Goal: Information Seeking & Learning: Learn about a topic

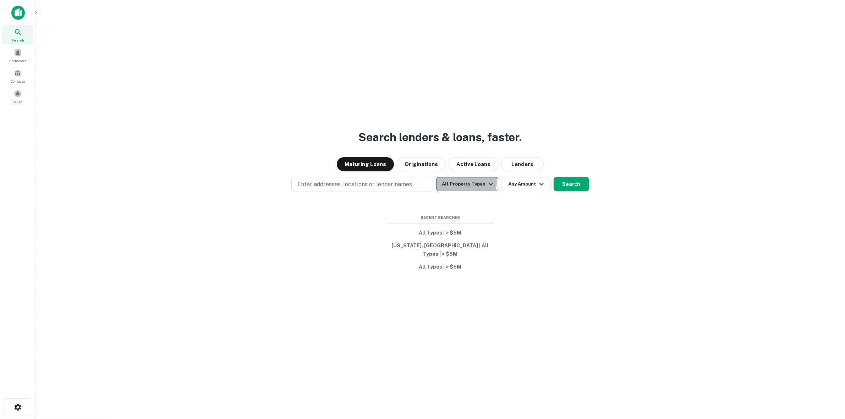
click at [460, 186] on button "All Property Types" at bounding box center [467, 184] width 62 height 14
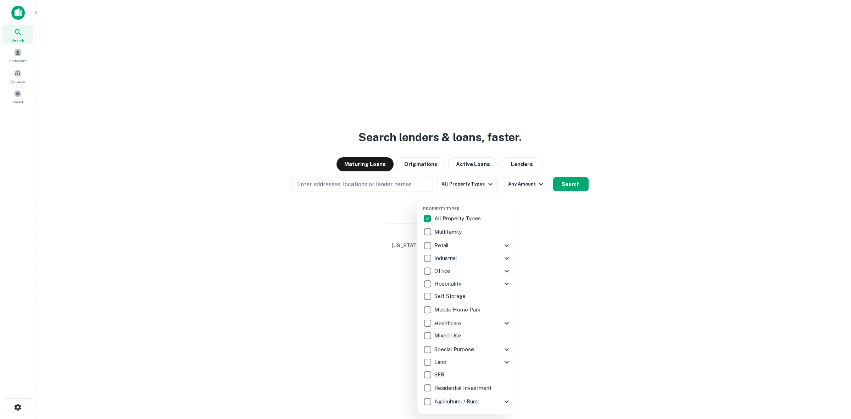
click at [435, 244] on p "Retail" at bounding box center [443, 245] width 16 height 9
click at [441, 282] on p "Hospitality" at bounding box center [449, 284] width 28 height 9
click at [559, 252] on div at bounding box center [425, 209] width 851 height 419
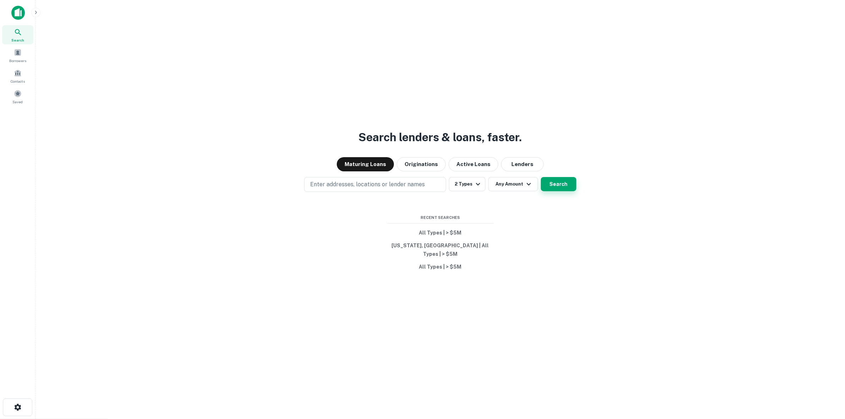
click at [558, 188] on button "Search" at bounding box center [558, 184] width 35 height 14
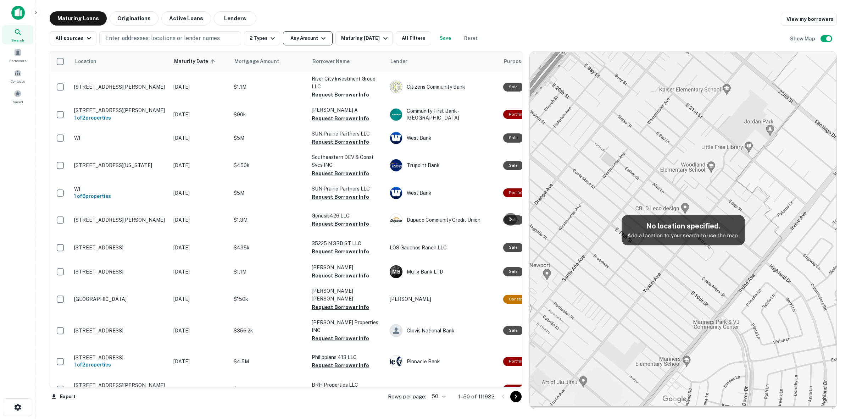
click at [322, 39] on icon "button" at bounding box center [323, 38] width 9 height 9
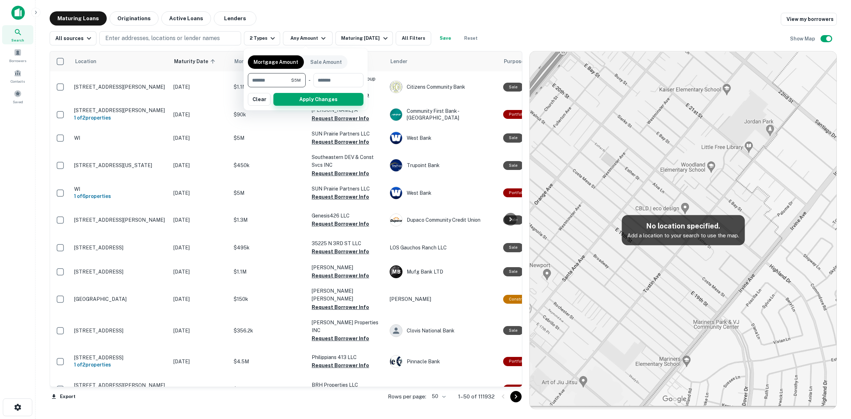
type input "*******"
click at [317, 97] on button "Apply Changes" at bounding box center [319, 99] width 90 height 13
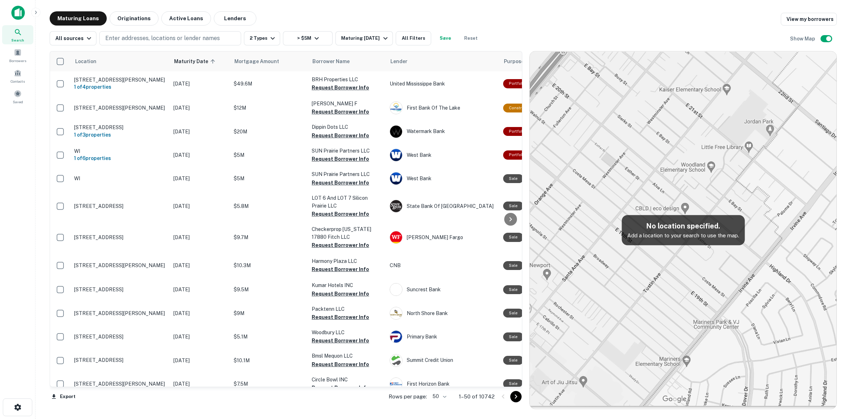
click at [185, 46] on div "Location Maturity Date sorted ascending Mortgage Amount Borrower Name Lender Pu…" at bounding box center [444, 227] width 788 height 364
click at [187, 42] on p "Enter addresses, locations or lender names" at bounding box center [162, 38] width 115 height 9
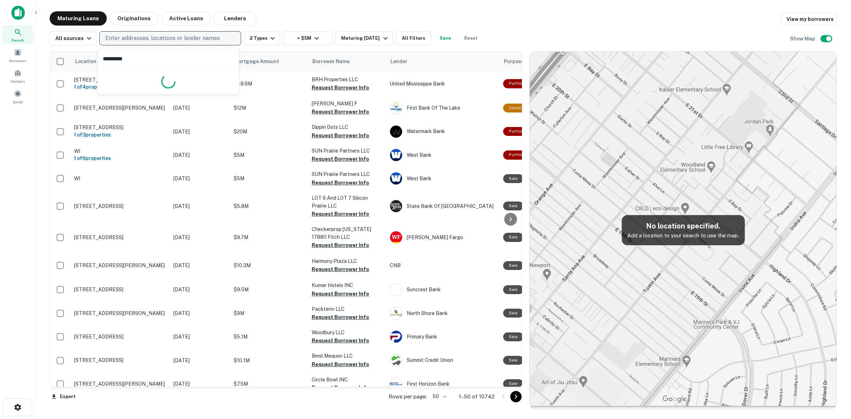
type input "**********"
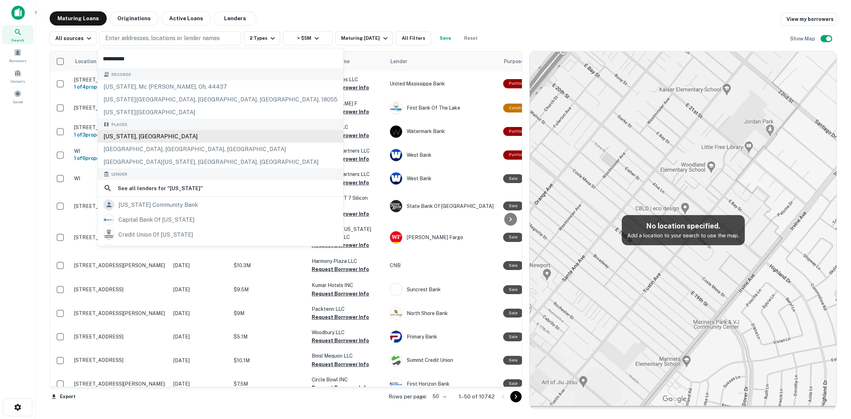
click at [165, 133] on div "[US_STATE], [GEOGRAPHIC_DATA]" at bounding box center [220, 136] width 245 height 13
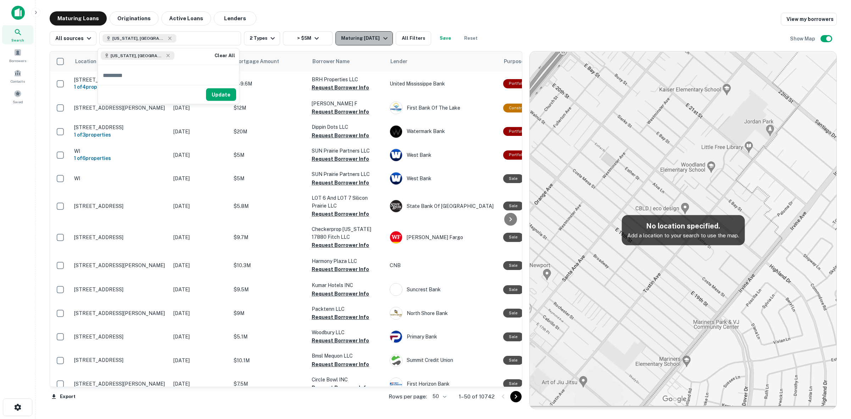
click at [385, 38] on icon "button" at bounding box center [385, 38] width 9 height 9
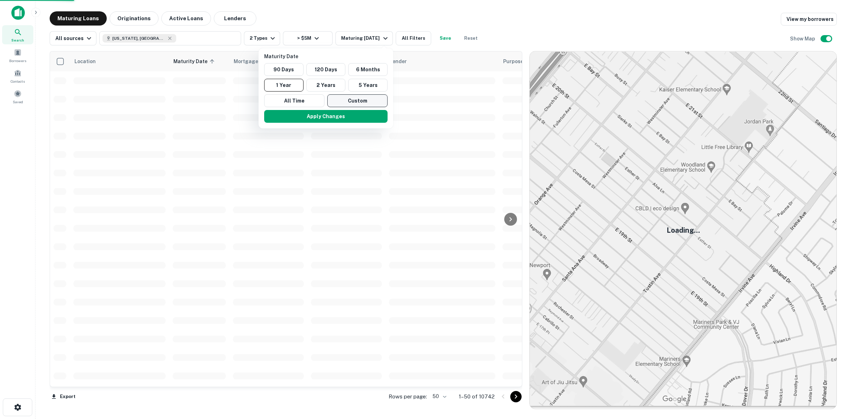
click at [358, 100] on button "Custom" at bounding box center [357, 100] width 60 height 13
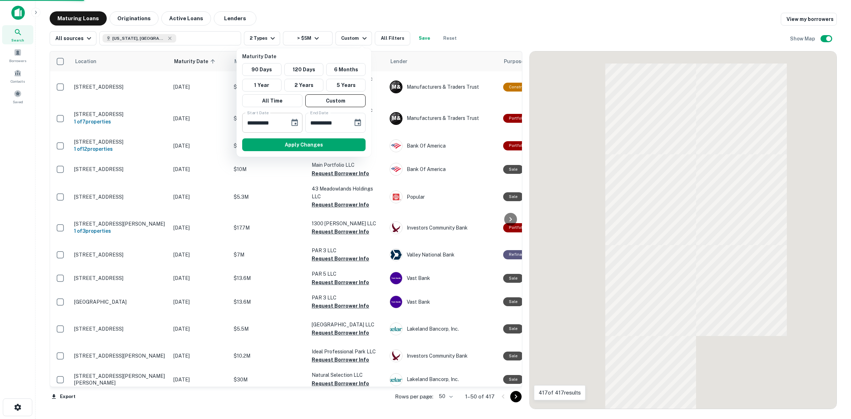
click at [293, 120] on icon "Choose date, selected date is Oct 15, 2025" at bounding box center [295, 122] width 6 height 7
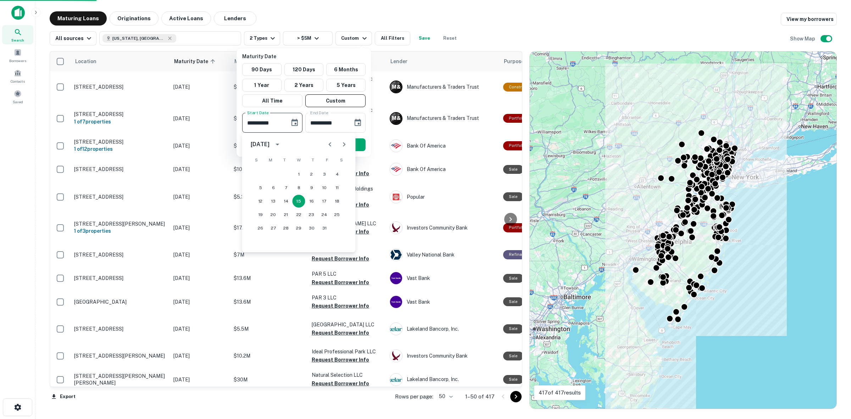
click at [270, 142] on div "[DATE]" at bounding box center [260, 144] width 19 height 9
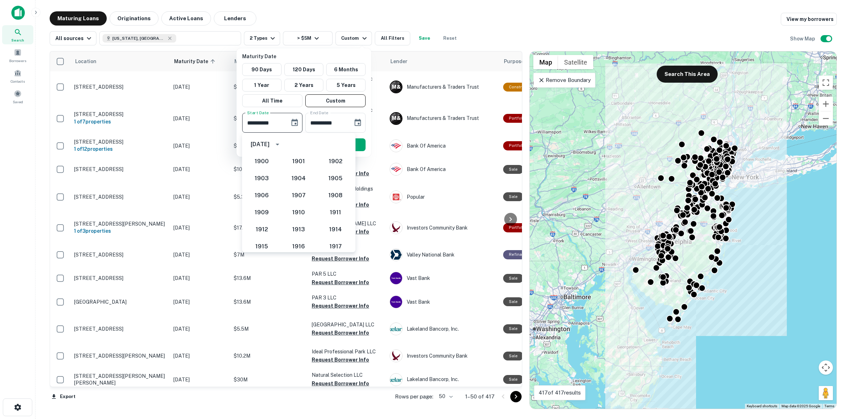
scroll to position [657, 0]
click at [265, 219] on button "2026" at bounding box center [262, 219] width 26 height 13
click at [270, 145] on div "[DATE]" at bounding box center [260, 144] width 19 height 9
click at [265, 203] on button "2026" at bounding box center [262, 202] width 26 height 13
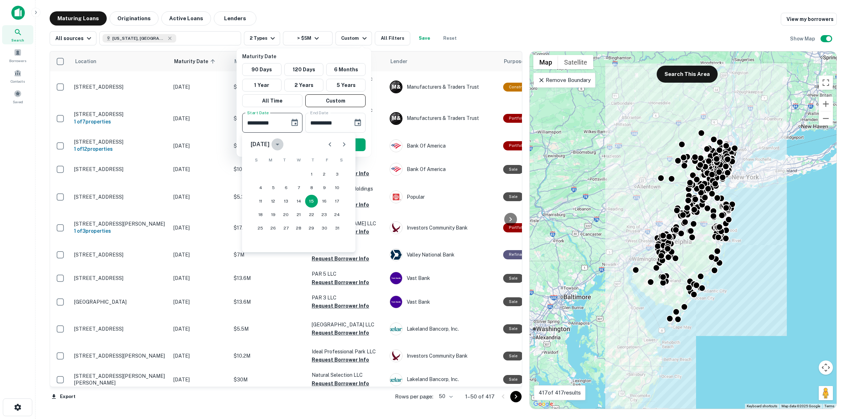
click at [280, 144] on icon "calendar view is open, switch to year view" at bounding box center [278, 145] width 4 height 2
click at [260, 202] on button "2026" at bounding box center [262, 202] width 26 height 13
click at [329, 144] on icon "Previous month" at bounding box center [330, 144] width 9 height 9
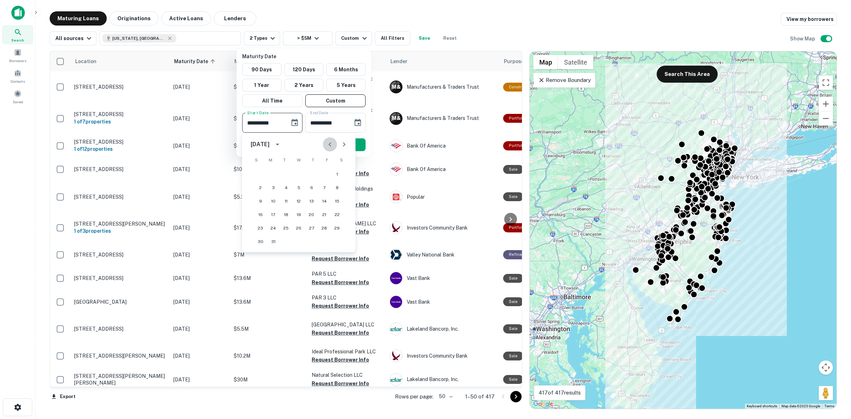
click at [329, 144] on icon "Previous month" at bounding box center [330, 144] width 9 height 9
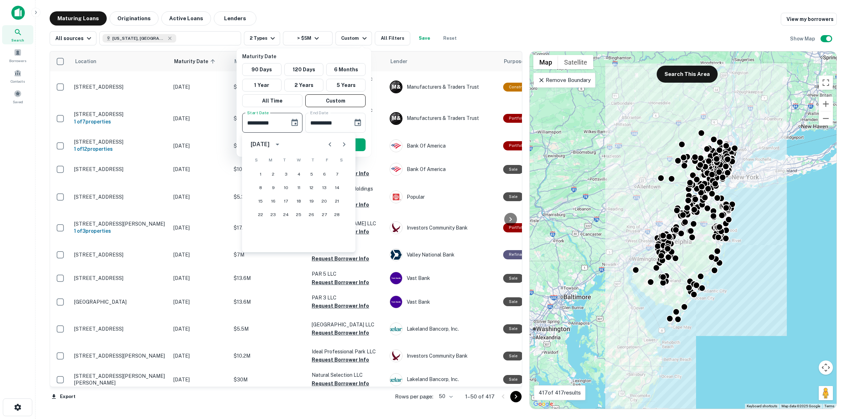
click at [329, 144] on icon "Previous month" at bounding box center [330, 144] width 9 height 9
click at [310, 174] on button "1" at bounding box center [311, 174] width 13 height 13
type input "**********"
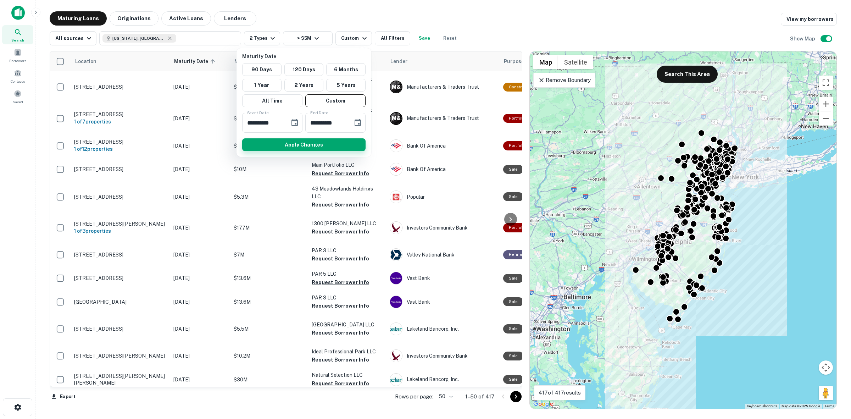
click at [327, 143] on button "Apply Changes" at bounding box center [303, 144] width 123 height 13
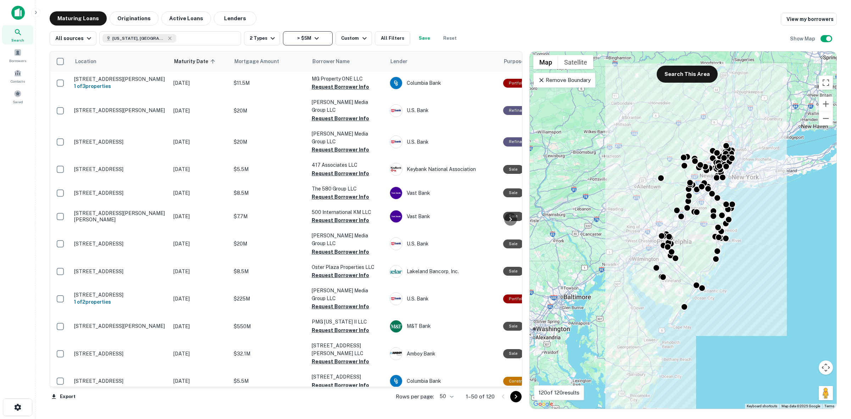
click at [320, 35] on button "> $5M" at bounding box center [308, 38] width 50 height 14
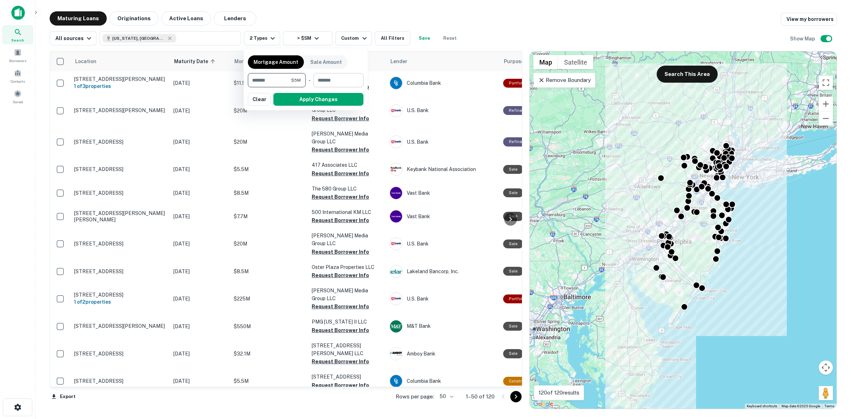
click at [346, 78] on input "number" at bounding box center [336, 80] width 45 height 14
type input "********"
click at [269, 38] on div at bounding box center [425, 209] width 851 height 419
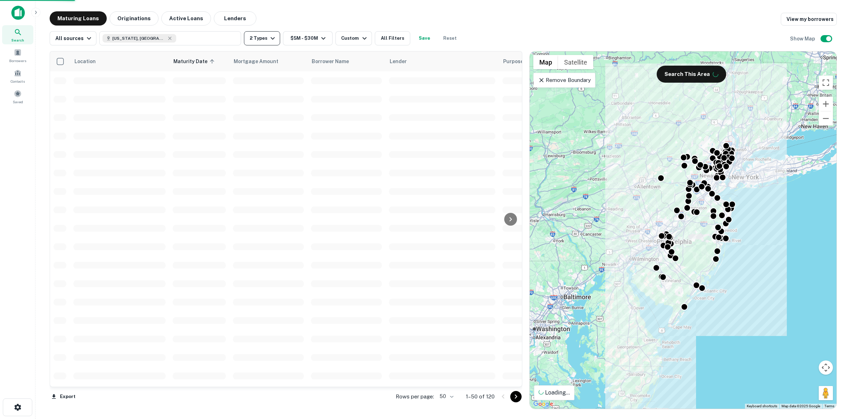
click at [275, 40] on button "2 Types" at bounding box center [262, 38] width 36 height 14
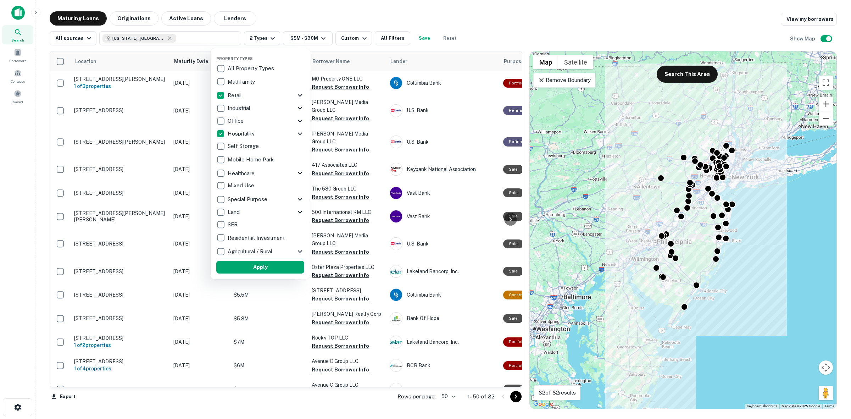
click at [233, 97] on p "Retail" at bounding box center [236, 95] width 16 height 9
drag, startPoint x: 513, startPoint y: 24, endPoint x: 649, endPoint y: 122, distance: 167.3
click at [514, 24] on div at bounding box center [425, 209] width 851 height 419
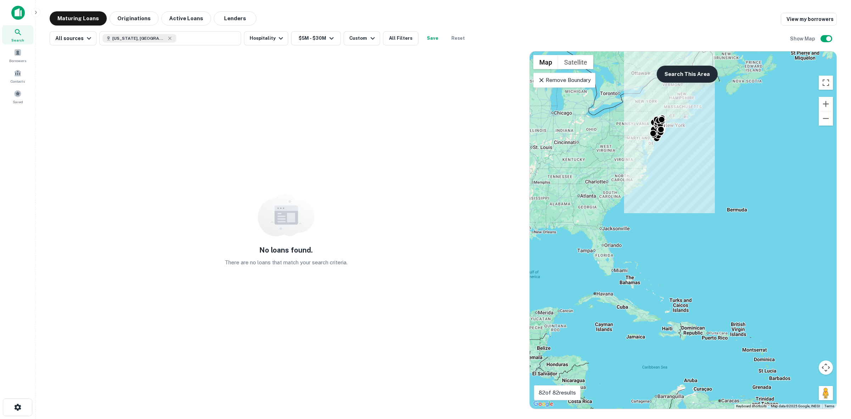
click at [708, 74] on button "Search This Area" at bounding box center [687, 74] width 61 height 17
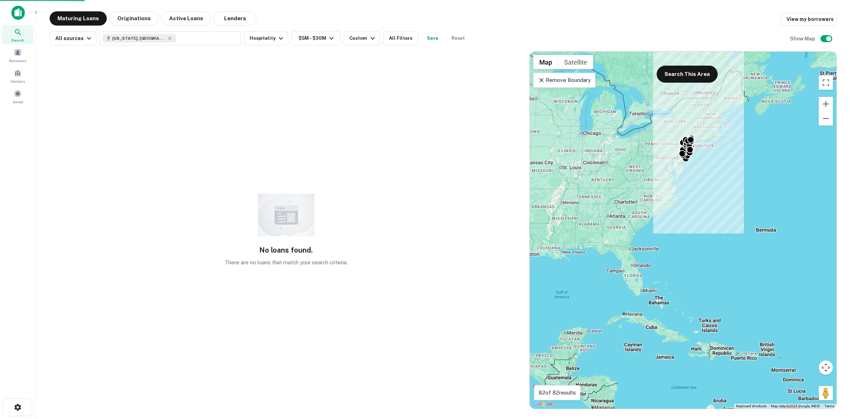
drag, startPoint x: 546, startPoint y: 183, endPoint x: 590, endPoint y: 210, distance: 51.0
click at [590, 210] on div "To activate drag with keyboard, press Alt + Enter. Once in keyboard drag state,…" at bounding box center [683, 229] width 307 height 357
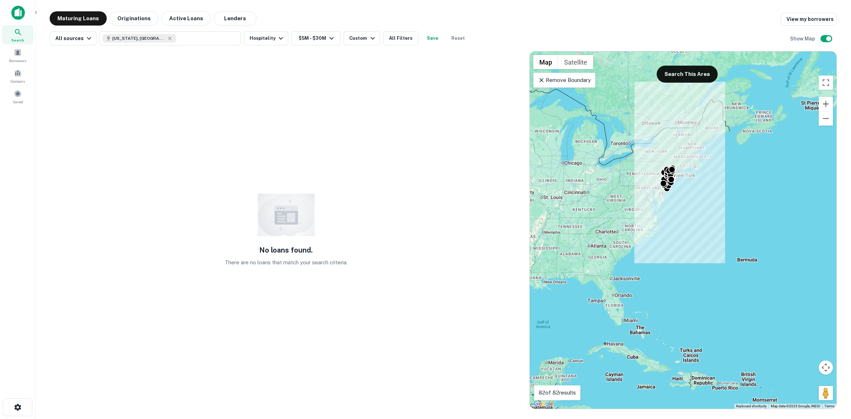
drag, startPoint x: 629, startPoint y: 155, endPoint x: 600, endPoint y: 203, distance: 56.2
click at [600, 203] on div "To activate drag with keyboard, press Alt + Enter. Once in keyboard drag state,…" at bounding box center [683, 229] width 307 height 357
click at [685, 77] on button "Search This Area" at bounding box center [687, 74] width 61 height 17
click at [680, 71] on button "Search This Area" at bounding box center [687, 74] width 61 height 17
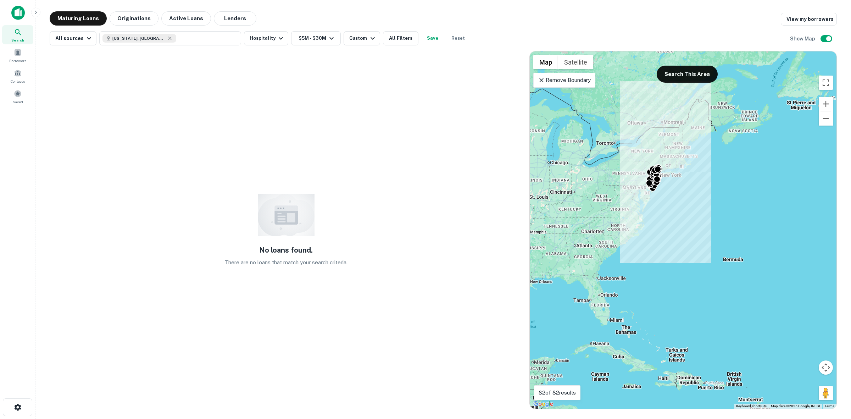
drag, startPoint x: 628, startPoint y: 241, endPoint x: 613, endPoint y: 240, distance: 15.6
click at [613, 240] on div "To activate drag with keyboard, press Alt + Enter. Once in keyboard drag state,…" at bounding box center [683, 229] width 307 height 357
click at [687, 70] on button "Search This Area" at bounding box center [687, 74] width 61 height 17
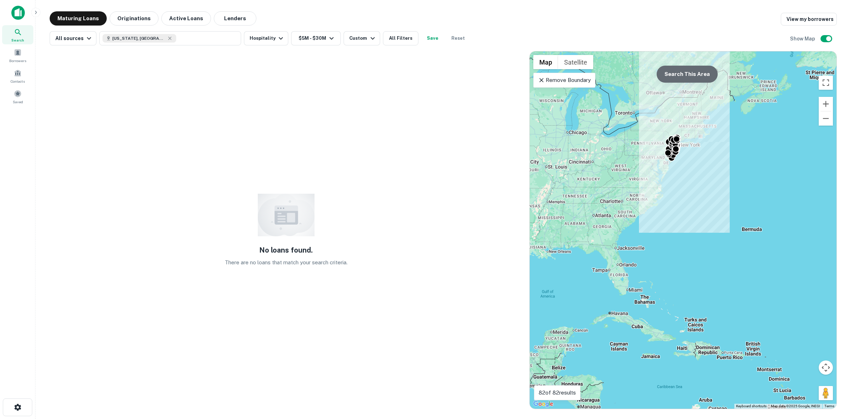
click at [691, 70] on button "Search This Area" at bounding box center [687, 74] width 61 height 17
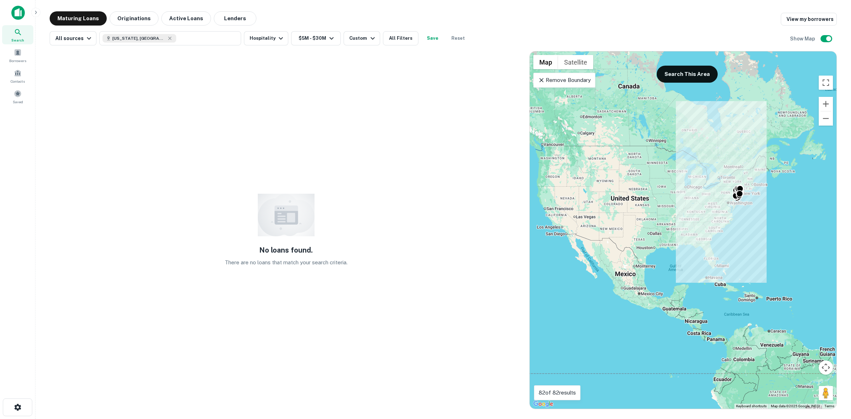
click at [710, 221] on div "To activate drag with keyboard, press Alt + Enter. Once in keyboard drag state,…" at bounding box center [683, 229] width 307 height 357
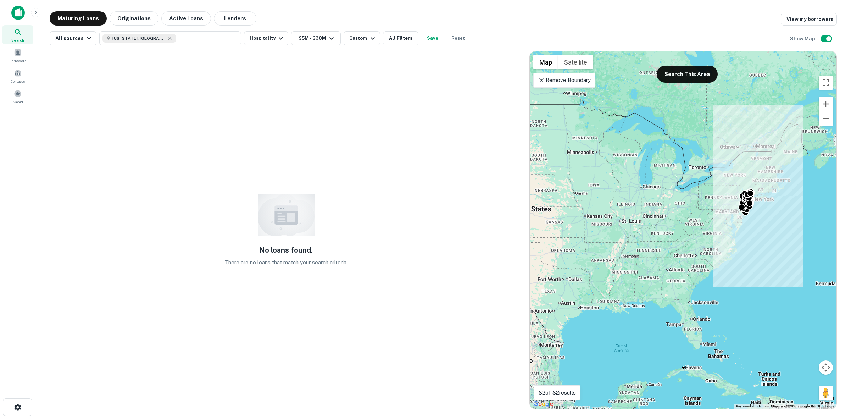
drag, startPoint x: 710, startPoint y: 210, endPoint x: 652, endPoint y: 202, distance: 58.9
click at [688, 243] on div "To activate drag with keyboard, press Alt + Enter. Once in keyboard drag state,…" at bounding box center [683, 229] width 307 height 357
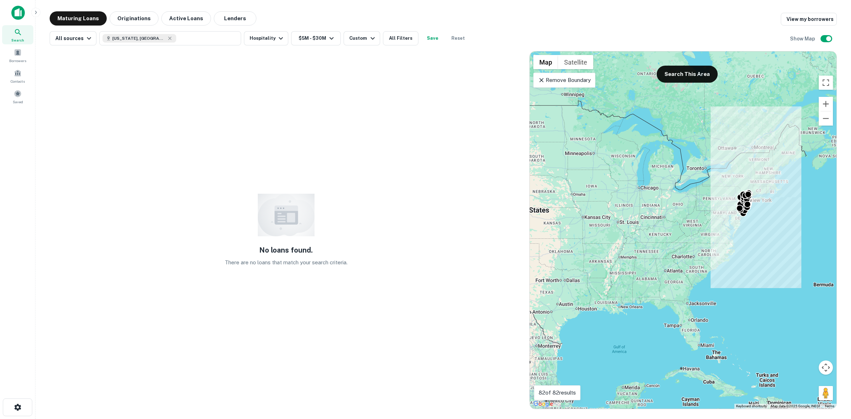
click at [569, 83] on p "Remove Boundary" at bounding box center [564, 80] width 53 height 9
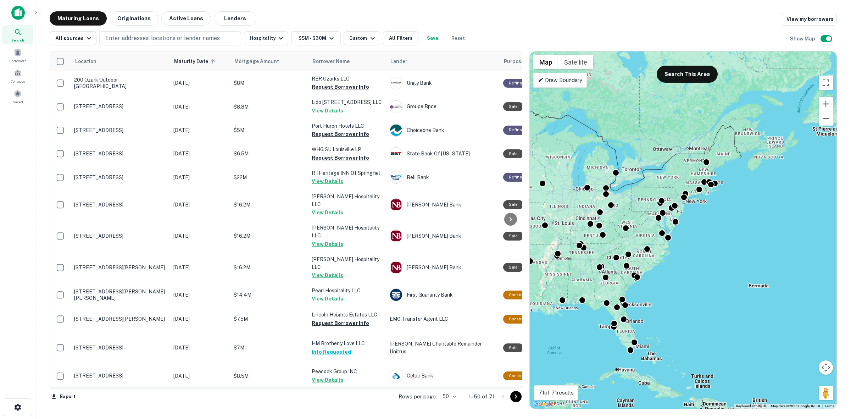
drag, startPoint x: 718, startPoint y: 193, endPoint x: 652, endPoint y: 194, distance: 66.0
click at [652, 194] on div "To activate drag with keyboard, press Alt + Enter. Once in keyboard drag state,…" at bounding box center [683, 229] width 307 height 357
click at [678, 76] on button "Search This Area" at bounding box center [687, 74] width 61 height 17
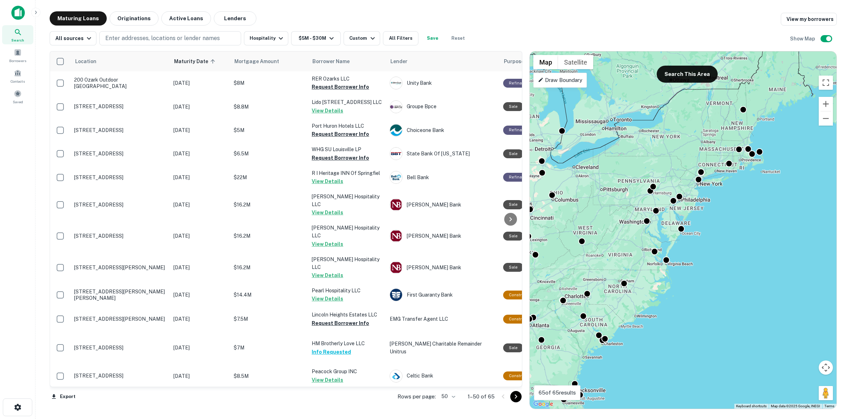
drag, startPoint x: 641, startPoint y: 252, endPoint x: 668, endPoint y: 221, distance: 41.3
click at [668, 221] on div "To activate drag with keyboard, press Alt + Enter. Once in keyboard drag state,…" at bounding box center [683, 229] width 307 height 357
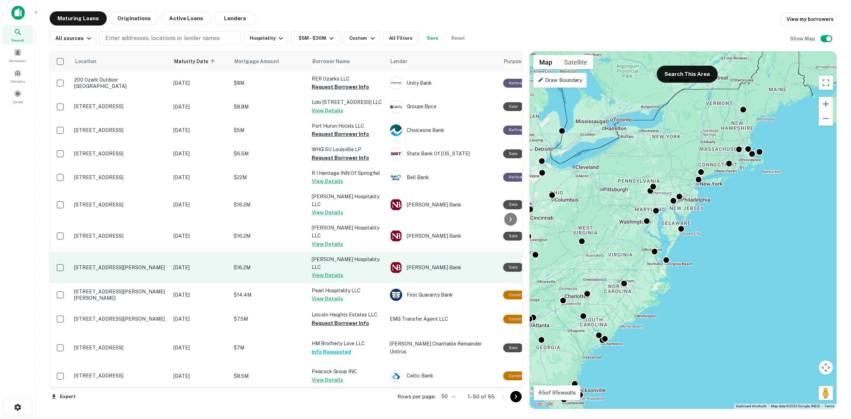
click at [324, 271] on button "View Details" at bounding box center [328, 275] width 32 height 9
